Goal: Transaction & Acquisition: Obtain resource

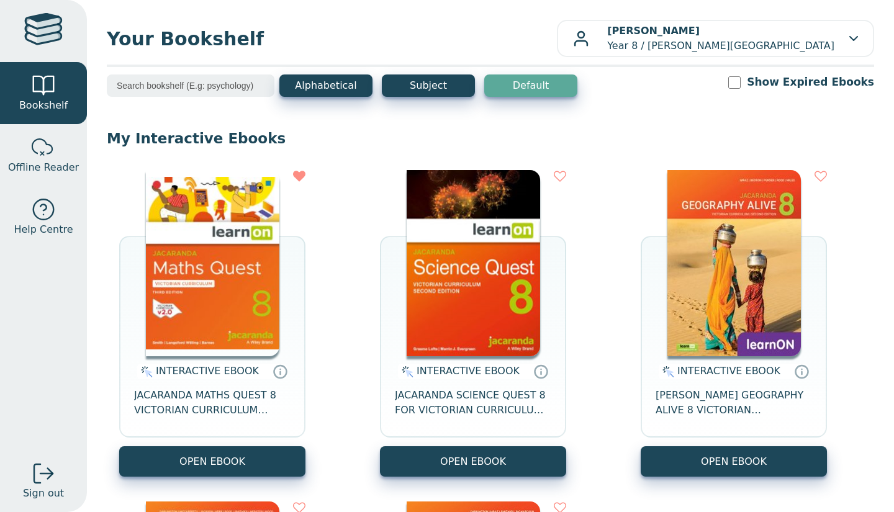
click at [164, 323] on img at bounding box center [212, 263] width 133 height 186
click at [483, 258] on img at bounding box center [473, 263] width 133 height 186
